Goal: Check status: Check status

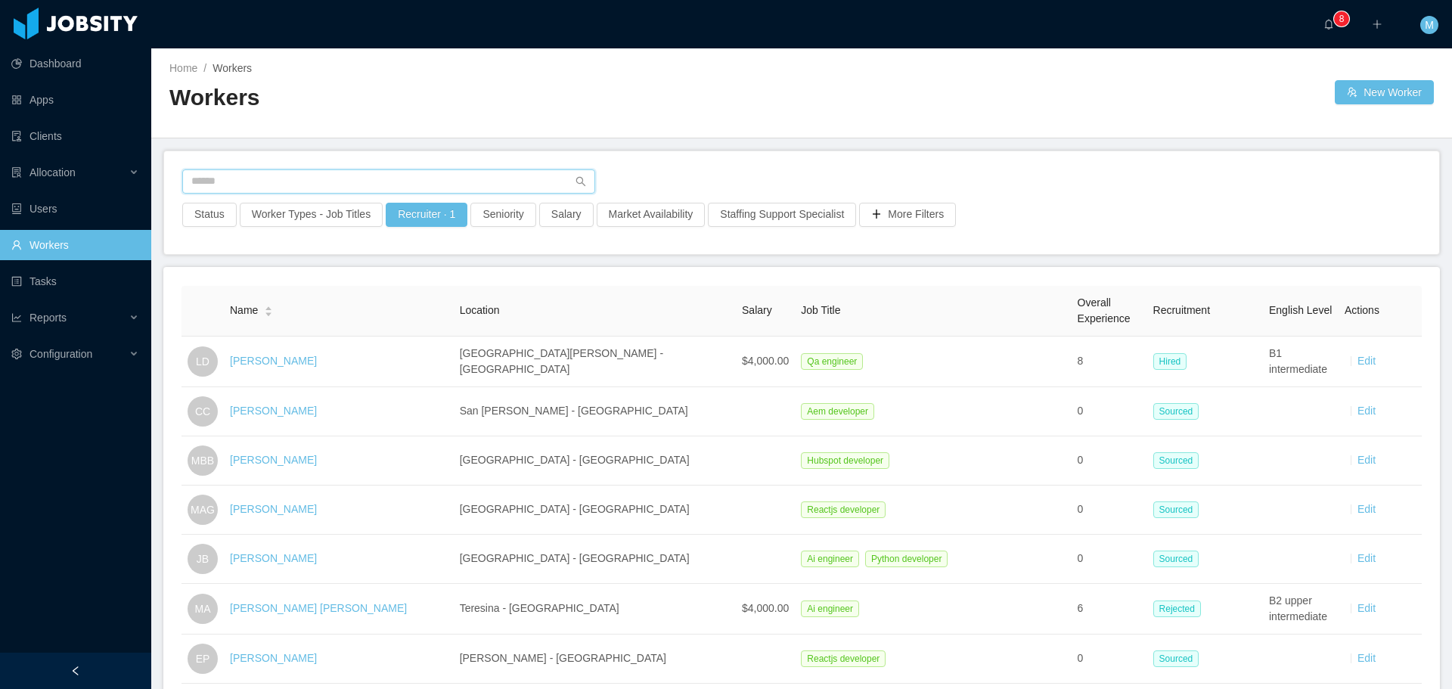
click at [327, 169] on input "text" at bounding box center [388, 181] width 413 height 24
click at [354, 175] on input "text" at bounding box center [388, 181] width 413 height 24
click at [412, 218] on button "Recruiter · 1" at bounding box center [427, 215] width 82 height 24
click at [516, 313] on button "Apply" at bounding box center [517, 311] width 36 height 17
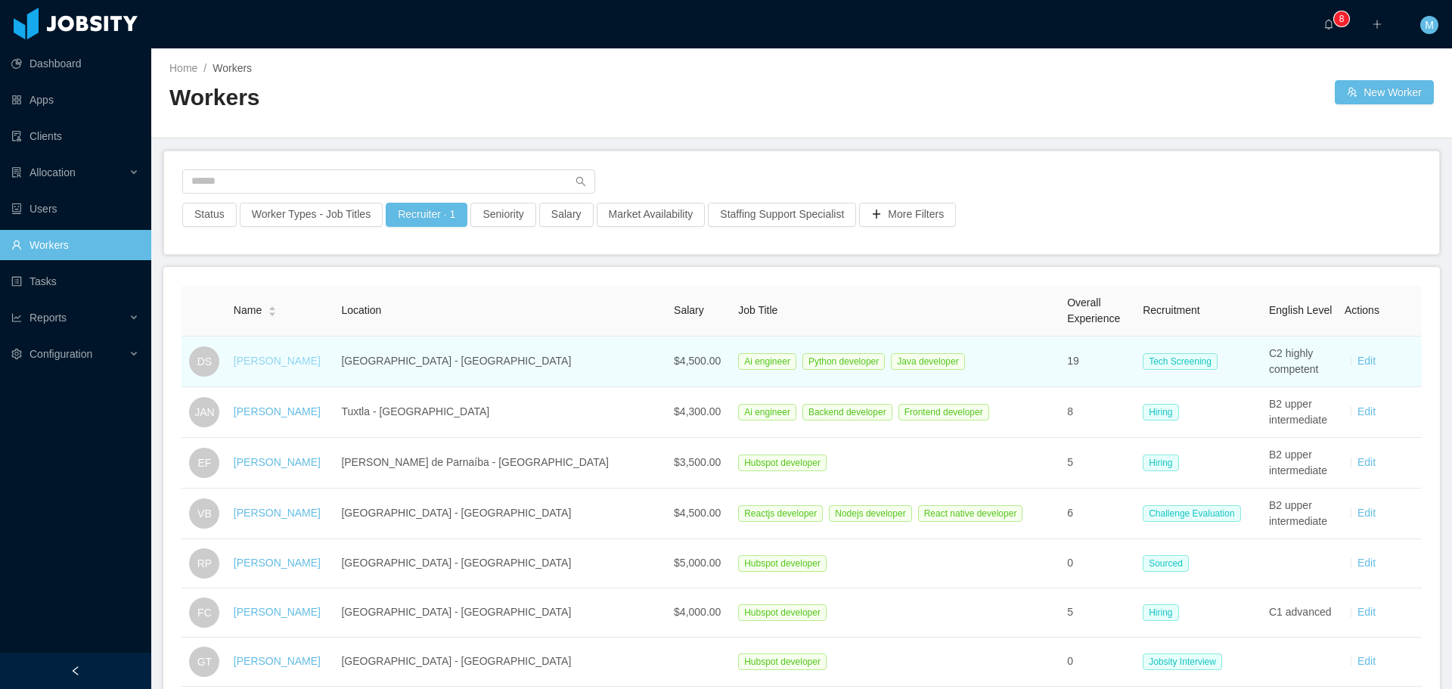
click at [271, 360] on link "[PERSON_NAME]" at bounding box center [277, 361] width 87 height 12
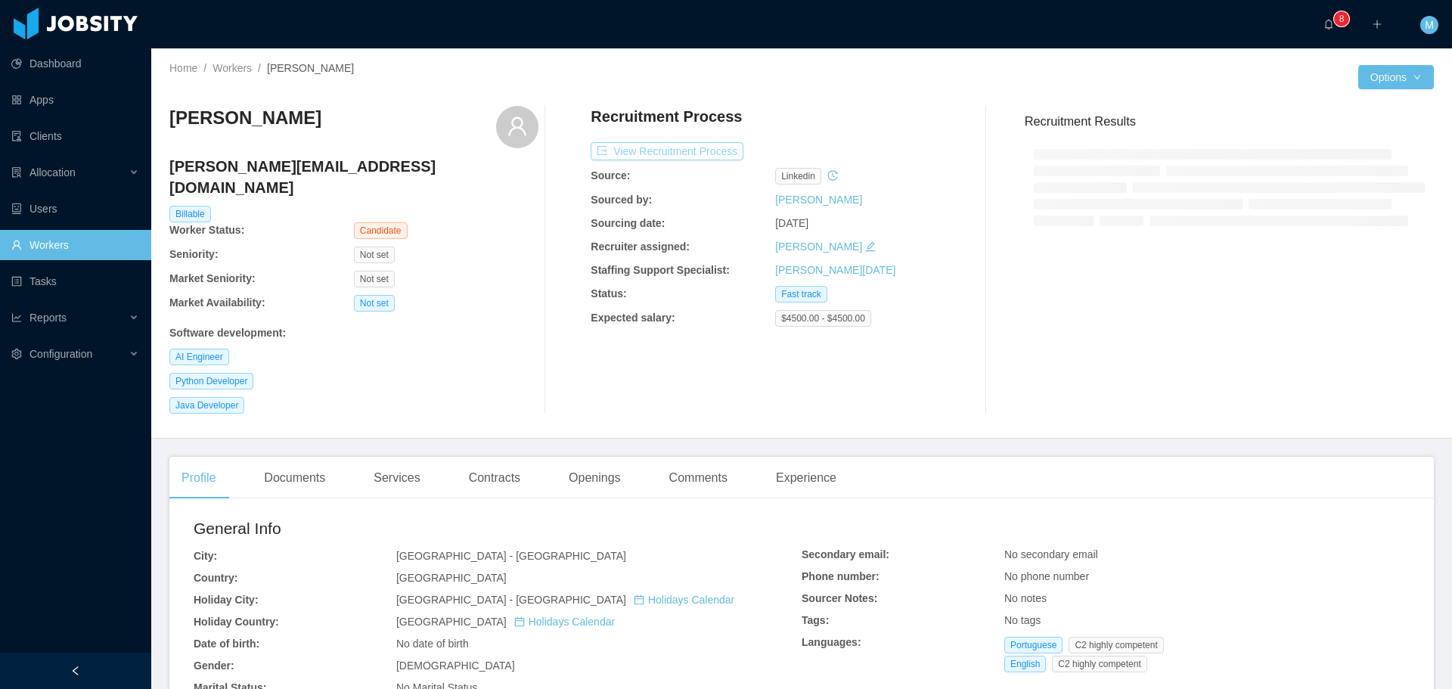
click at [639, 156] on button "View Recruitment Process" at bounding box center [666, 151] width 153 height 18
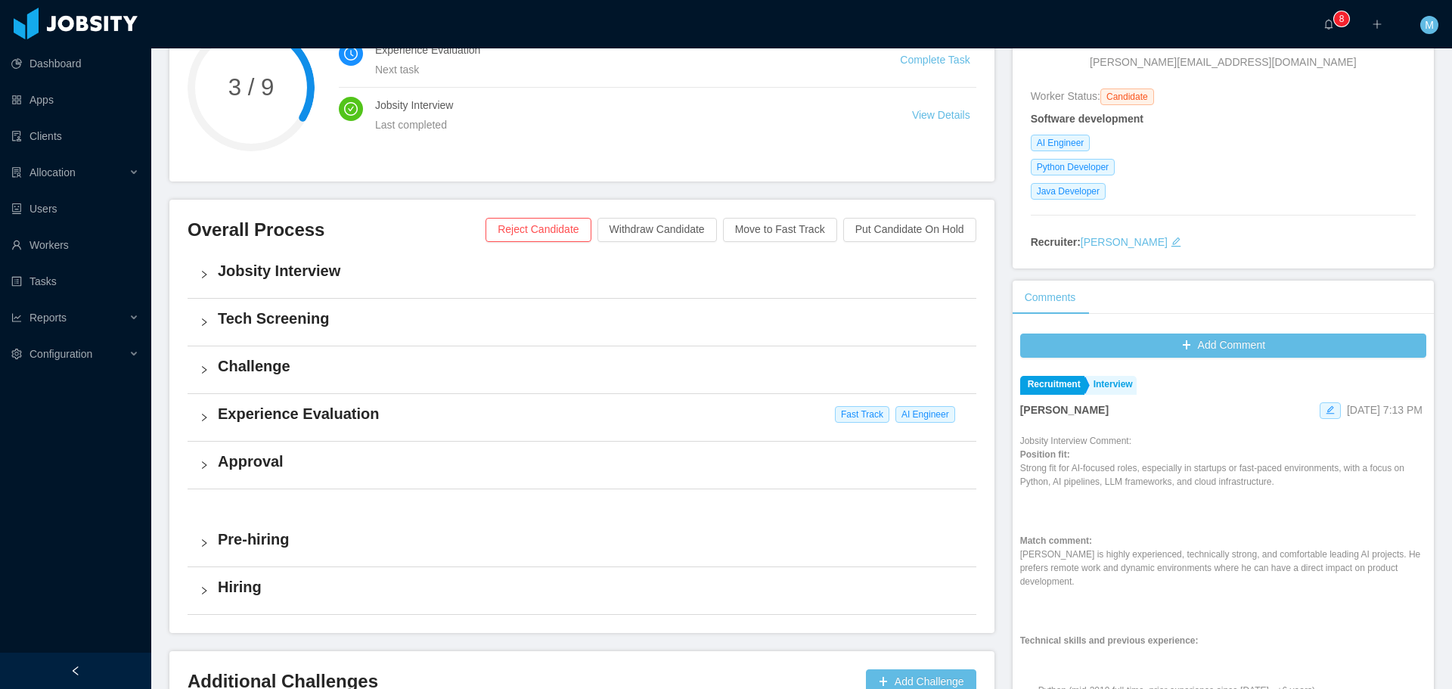
scroll to position [76, 0]
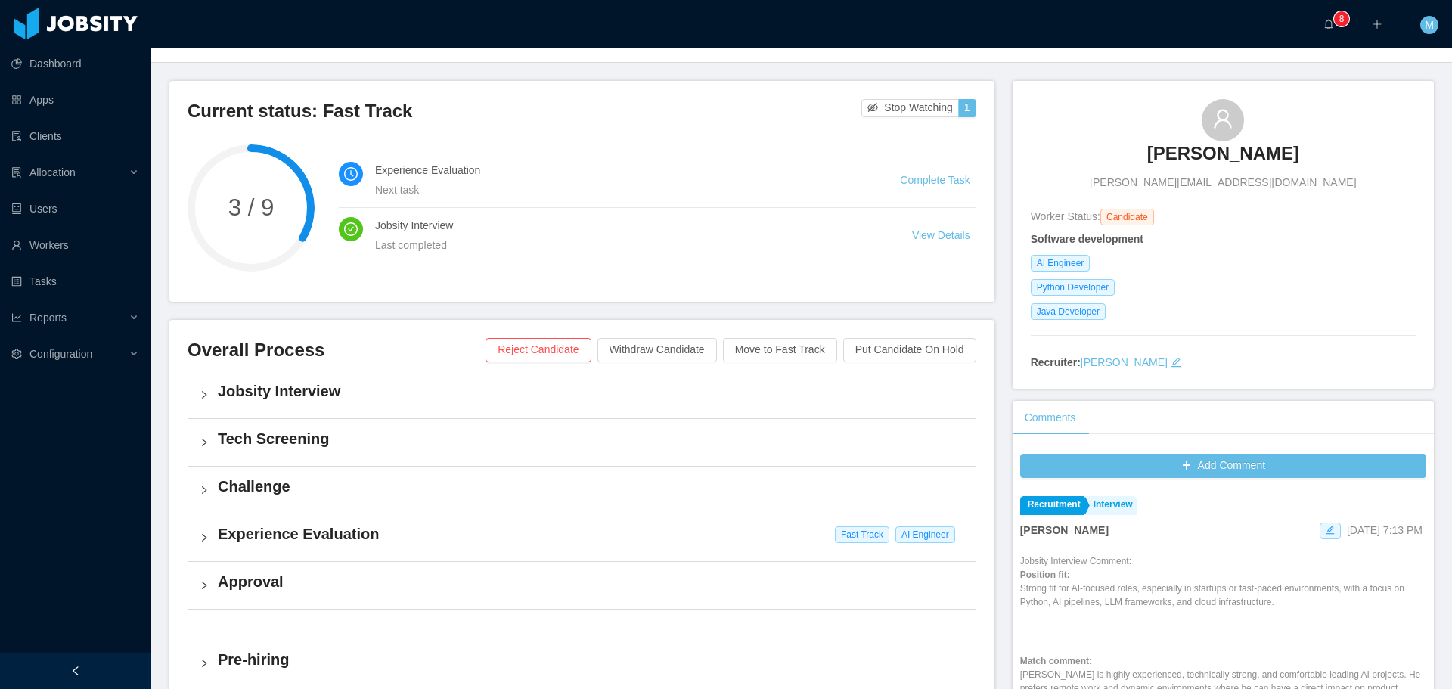
click at [269, 487] on h4 "Challenge" at bounding box center [591, 486] width 746 height 21
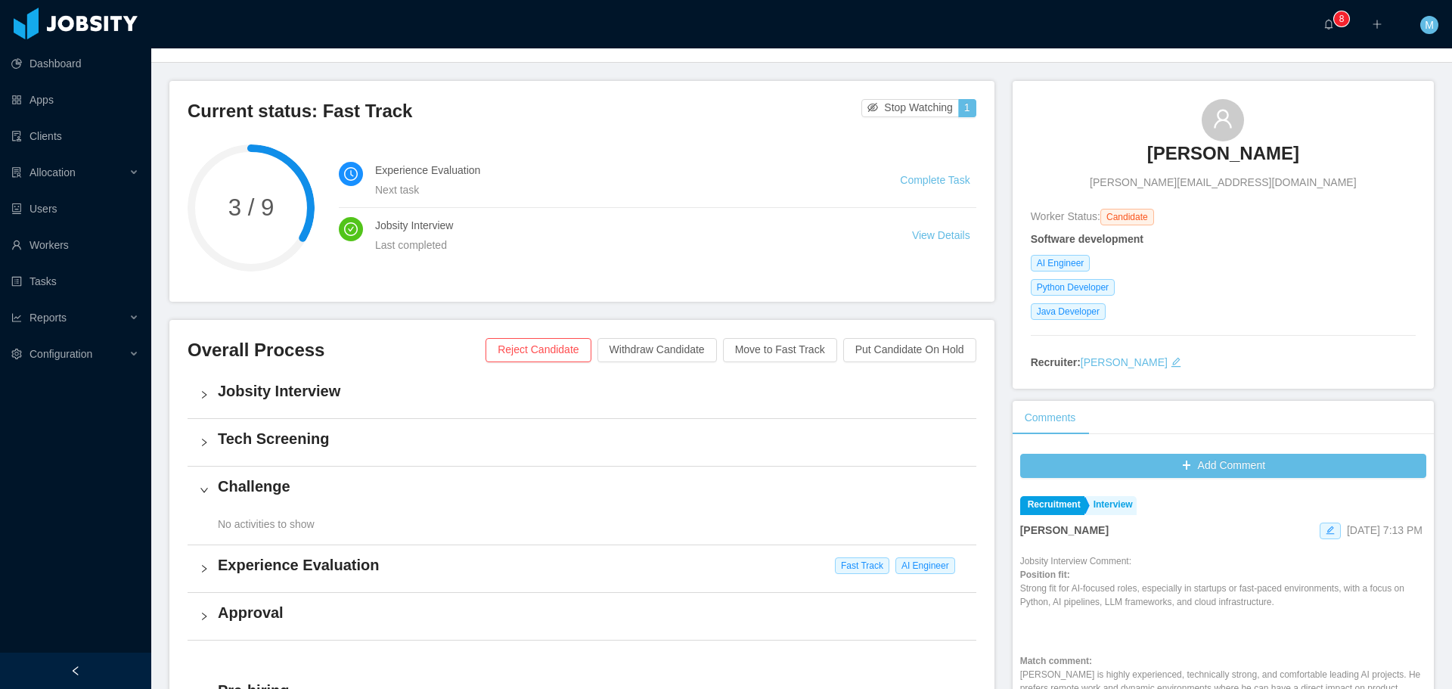
click at [269, 487] on h4 "Challenge" at bounding box center [591, 486] width 746 height 21
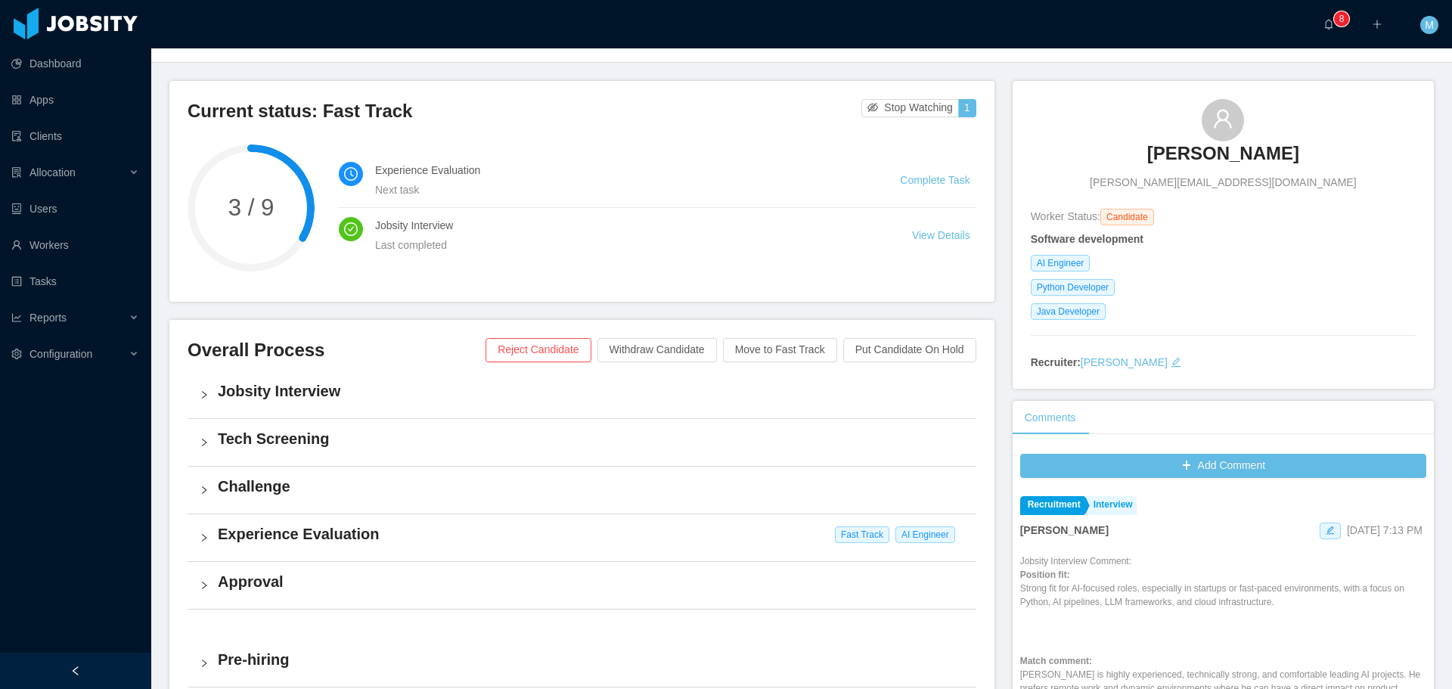
click at [280, 424] on div "Tech Screening" at bounding box center [581, 442] width 789 height 47
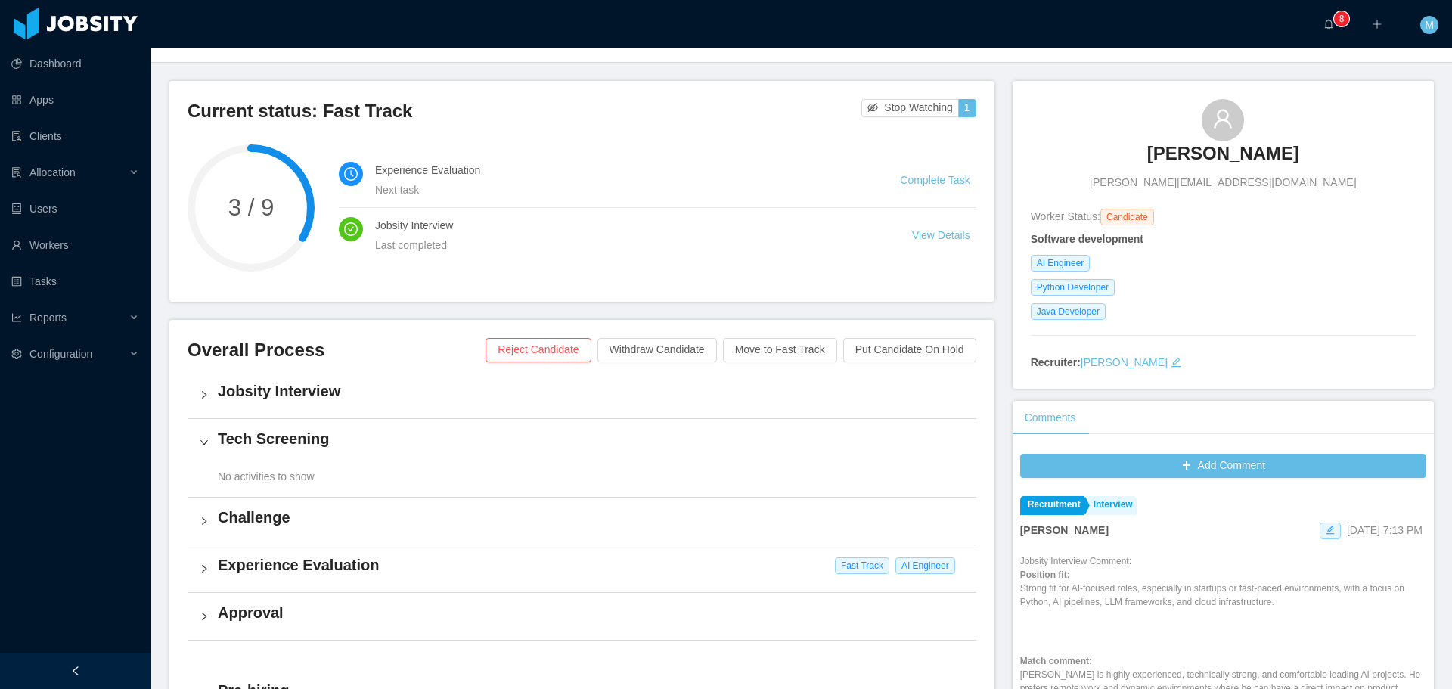
click at [284, 436] on h4 "Tech Screening" at bounding box center [591, 438] width 746 height 21
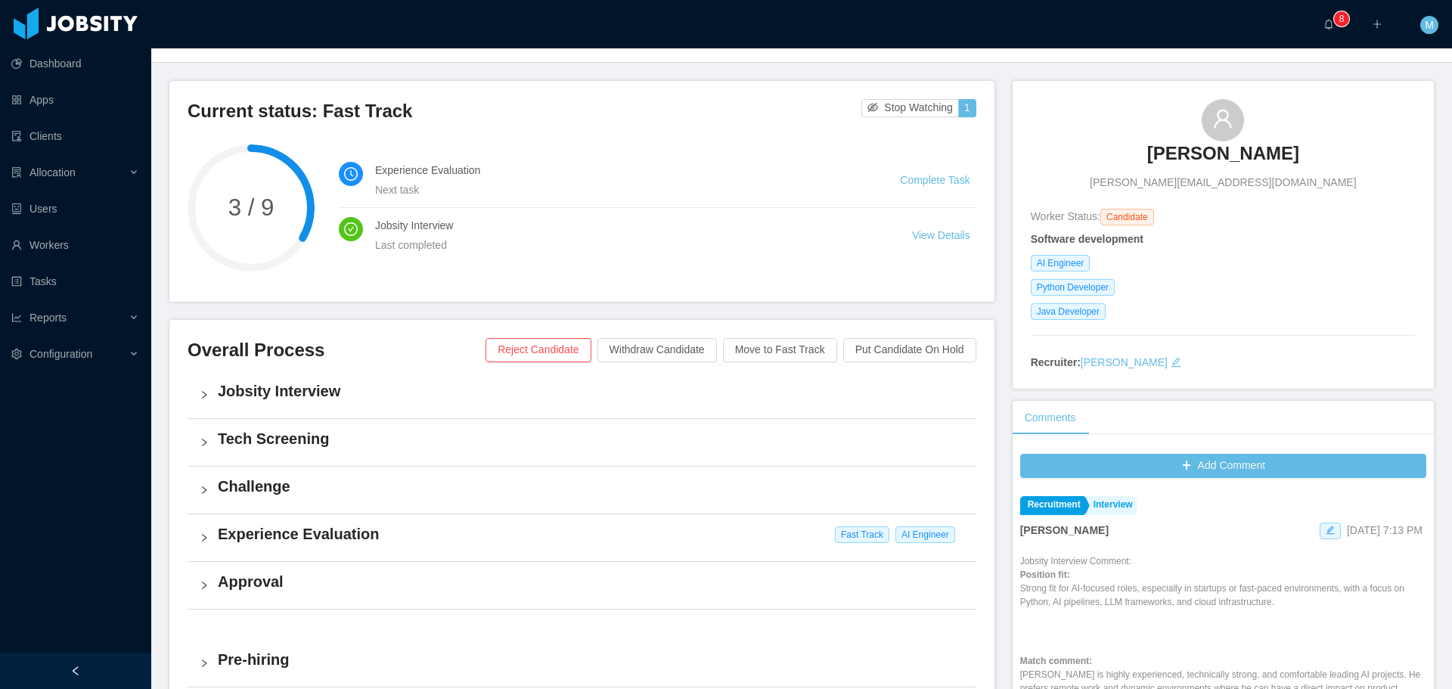
click at [293, 388] on h4 "Jobsity Interview" at bounding box center [591, 390] width 746 height 21
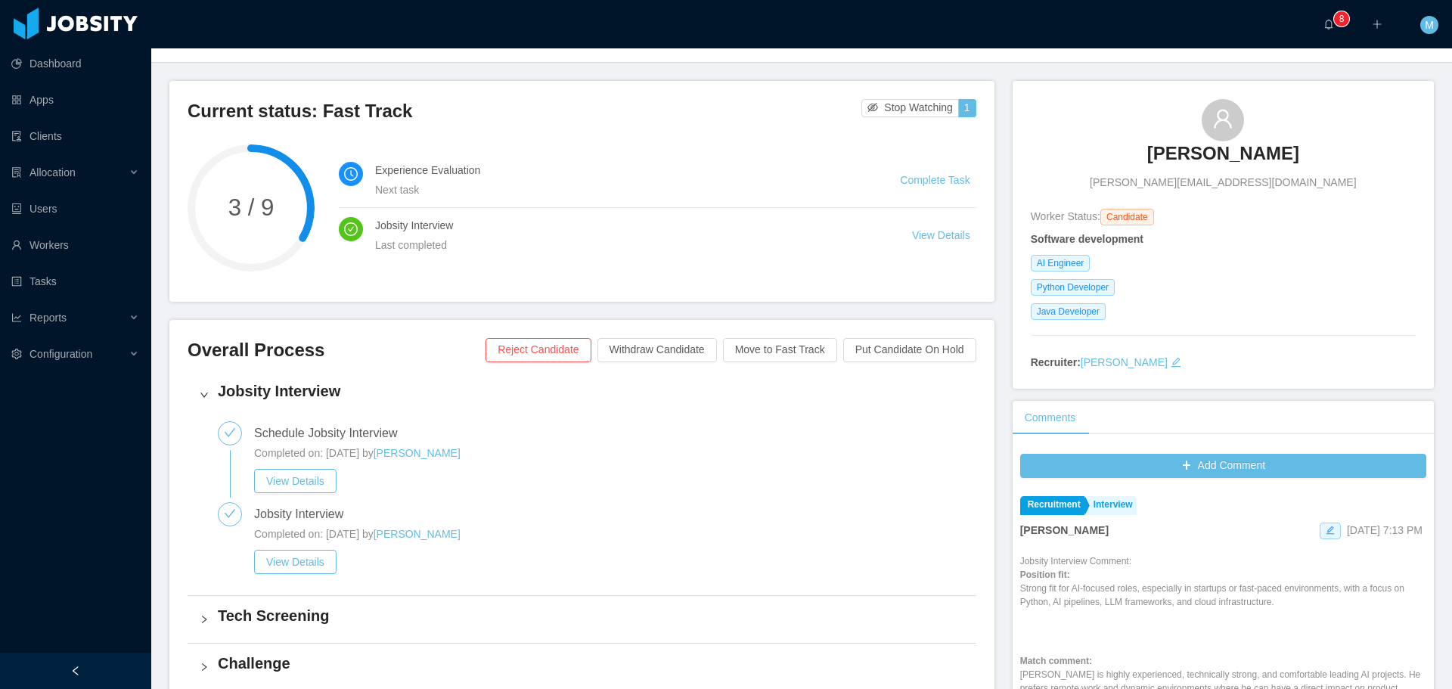
click at [293, 388] on h4 "Jobsity Interview" at bounding box center [591, 390] width 746 height 21
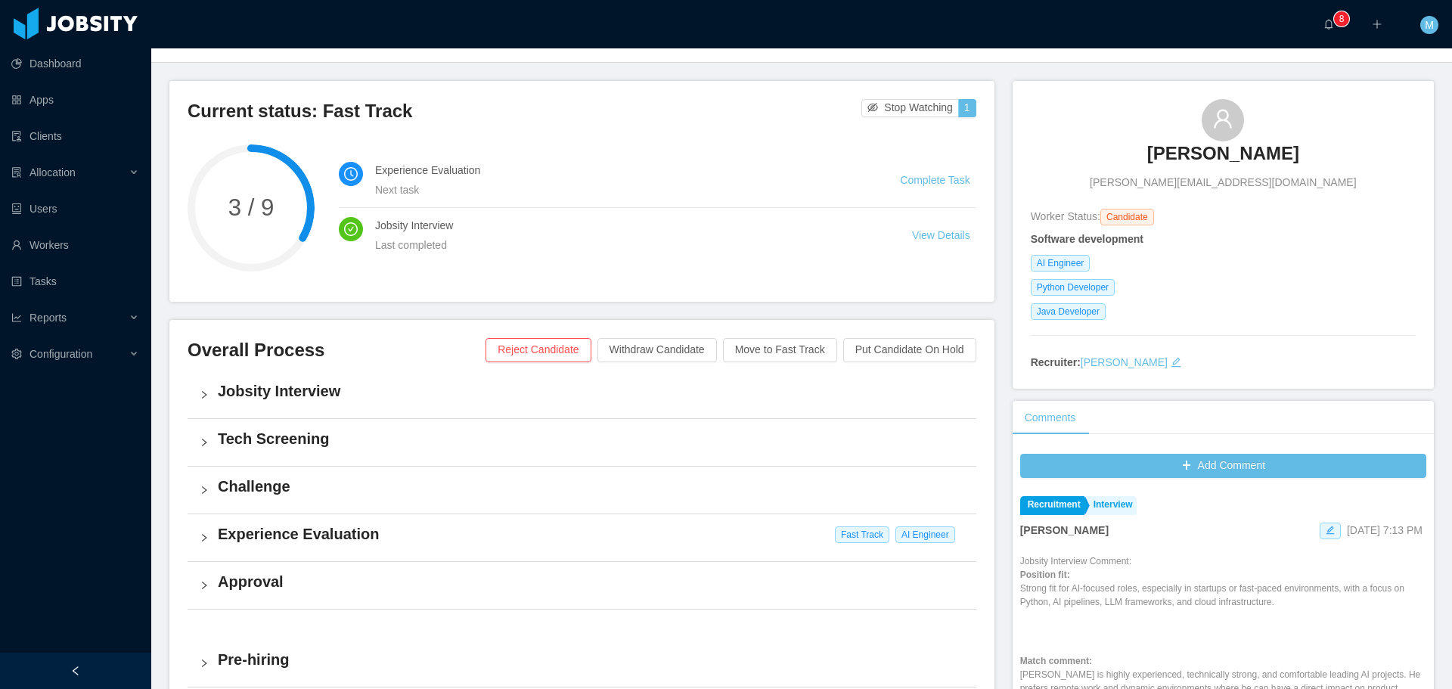
click at [234, 579] on h4 "Approval" at bounding box center [591, 581] width 746 height 21
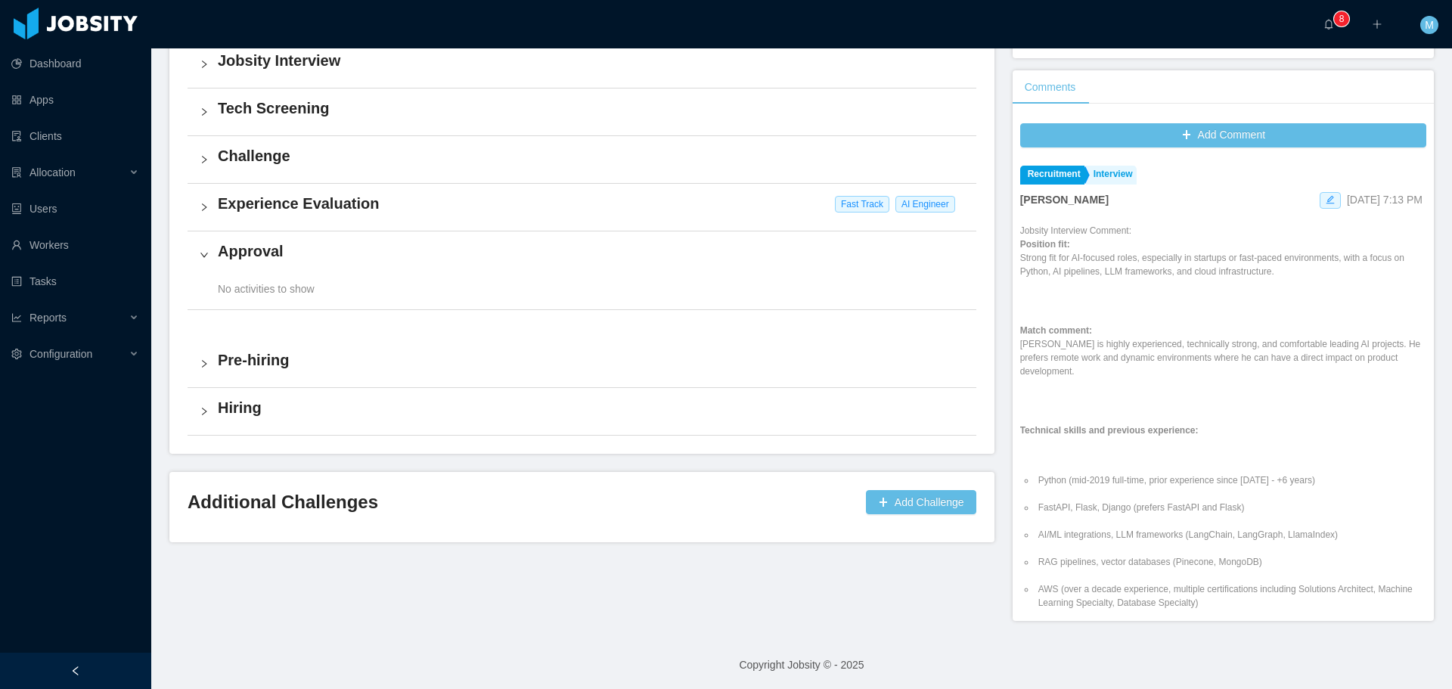
scroll to position [408, 0]
